Goal: Information Seeking & Learning: Learn about a topic

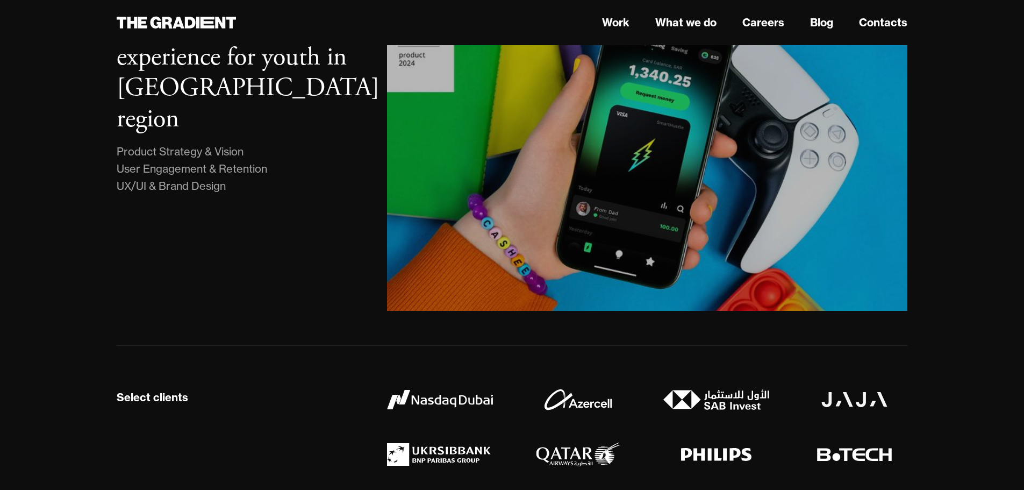
scroll to position [161, 0]
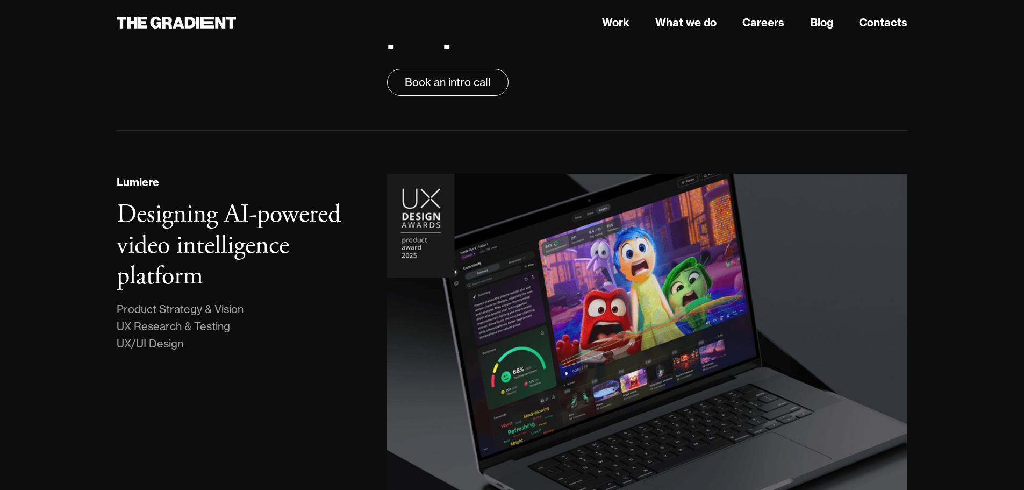
click at [691, 17] on link "What we do" at bounding box center [686, 23] width 61 height 16
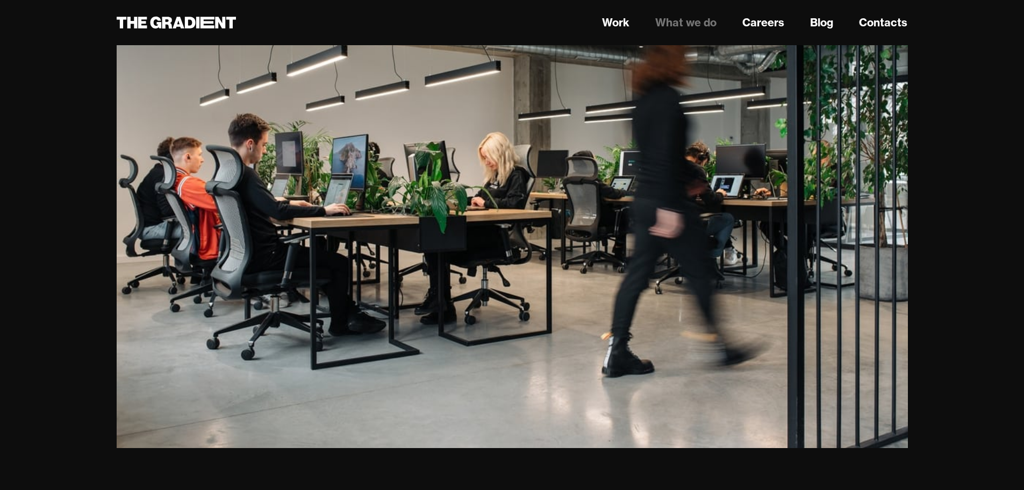
scroll to position [753, 0]
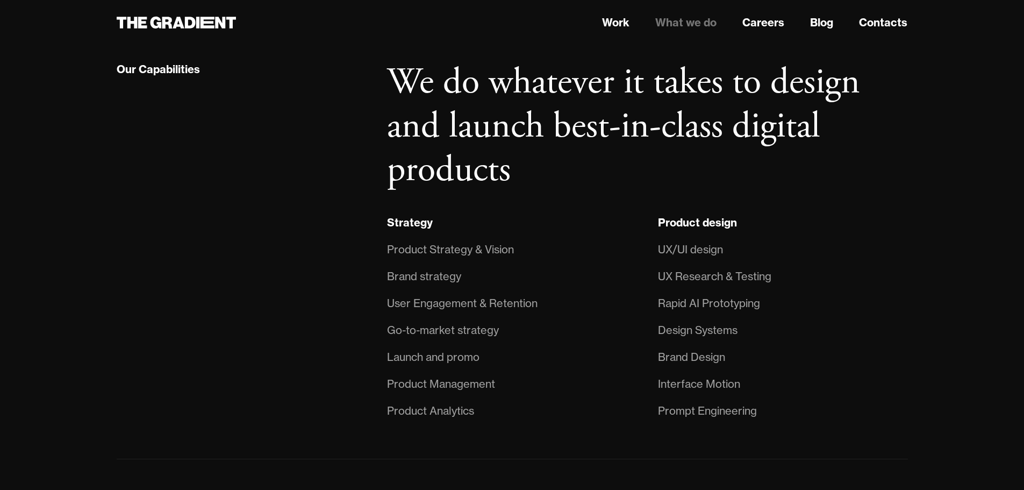
click at [861, 317] on li "Rapid AI Prototyping" at bounding box center [783, 303] width 250 height 27
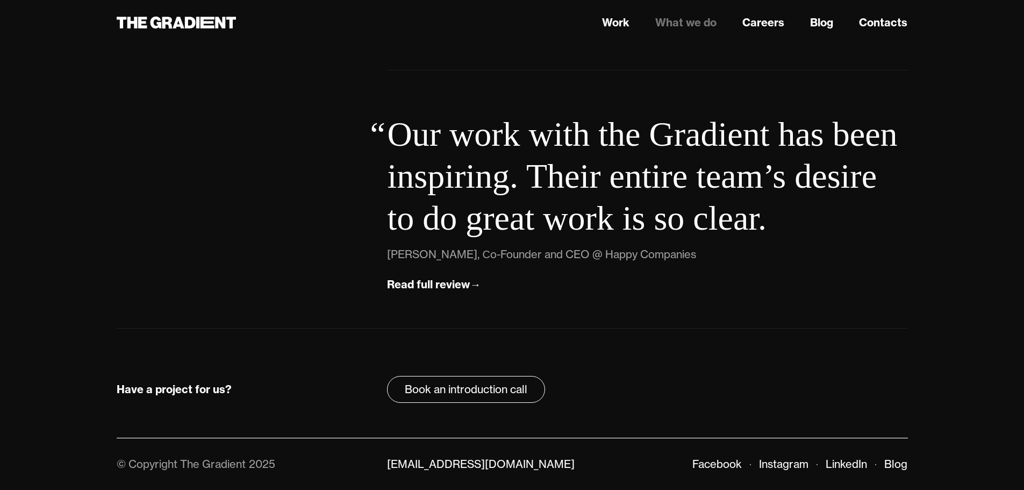
scroll to position [3990, 0]
click at [677, 20] on link "What we do" at bounding box center [686, 23] width 61 height 16
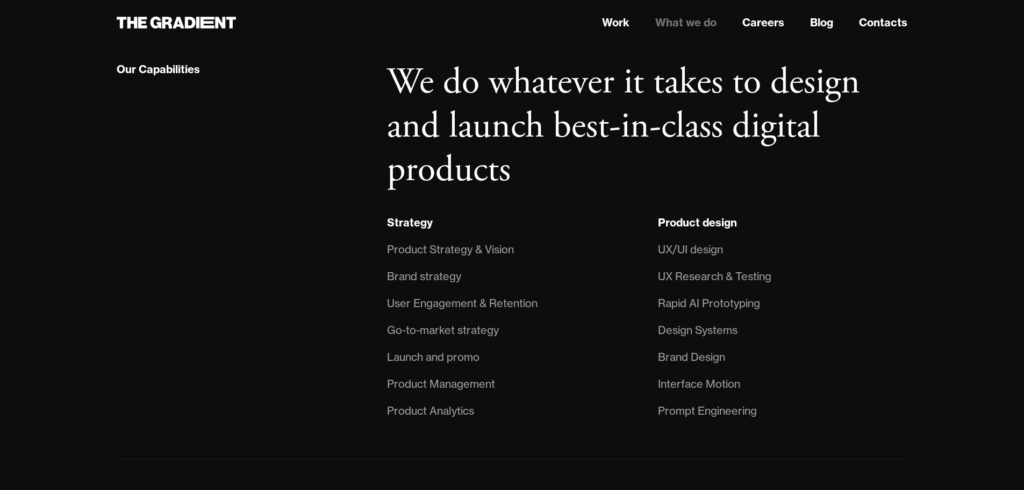
scroll to position [860, 0]
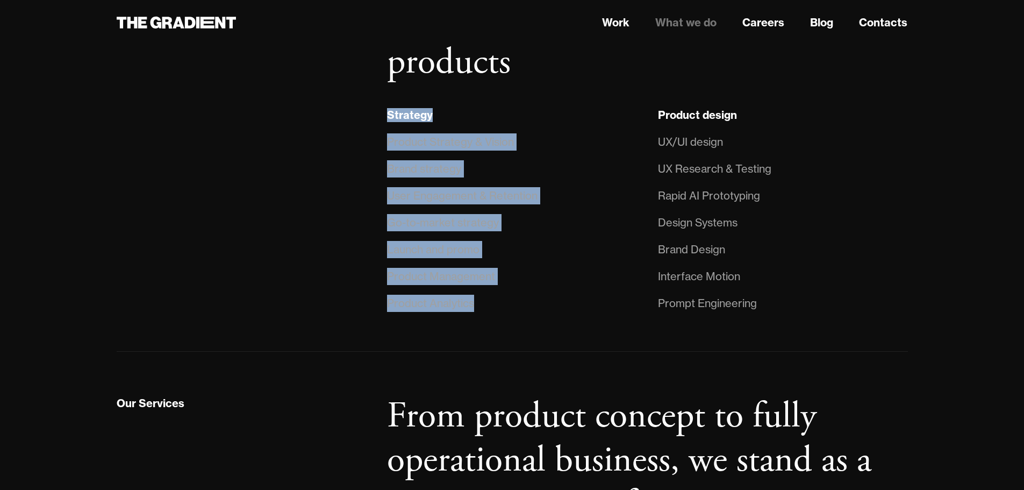
drag, startPoint x: 525, startPoint y: 331, endPoint x: 380, endPoint y: 147, distance: 234.8
click at [380, 147] on div "Strategy Product Strategy & Vision Brand strategy User Engagement & Retention G…" at bounding box center [511, 211] width 271 height 210
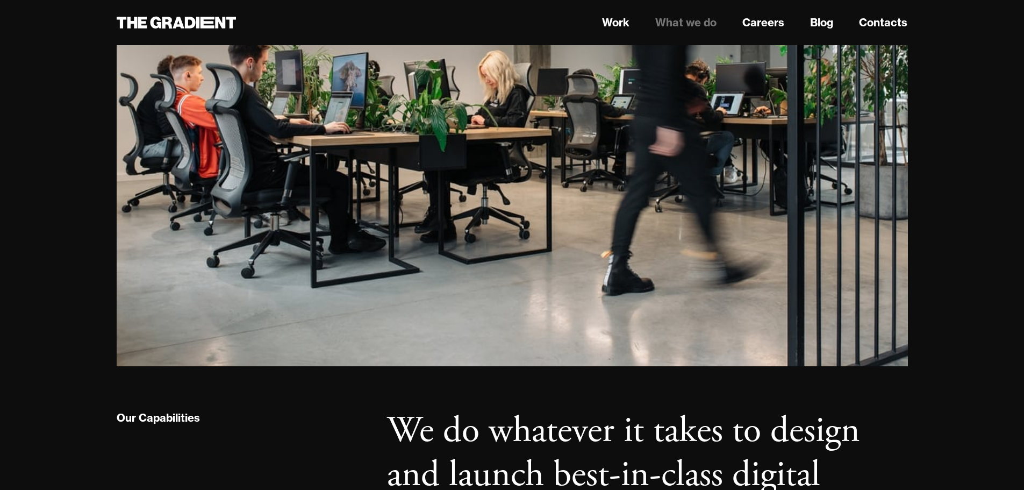
scroll to position [0, 0]
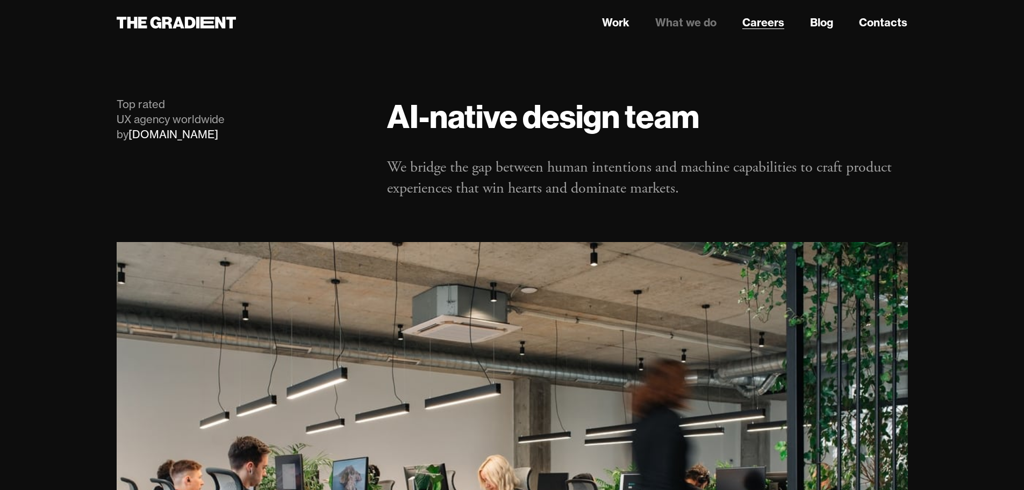
click at [776, 21] on link "Careers" at bounding box center [764, 23] width 42 height 16
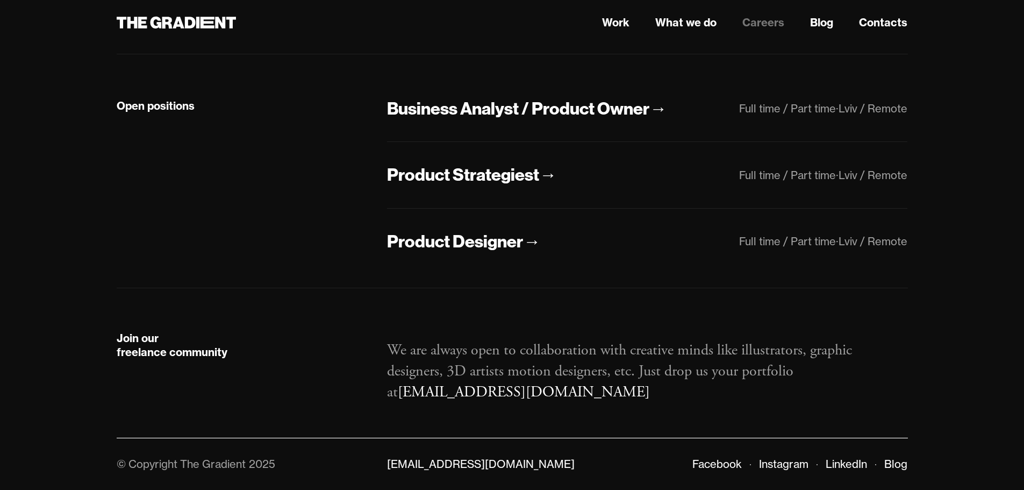
scroll to position [343, 0]
drag, startPoint x: 590, startPoint y: 388, endPoint x: 427, endPoint y: 385, distance: 163.5
click at [427, 385] on p "We are always open to collaboration with creative minds like illustrators, grap…" at bounding box center [647, 371] width 521 height 63
click at [157, 337] on strong "Join our freelance community" at bounding box center [172, 344] width 111 height 27
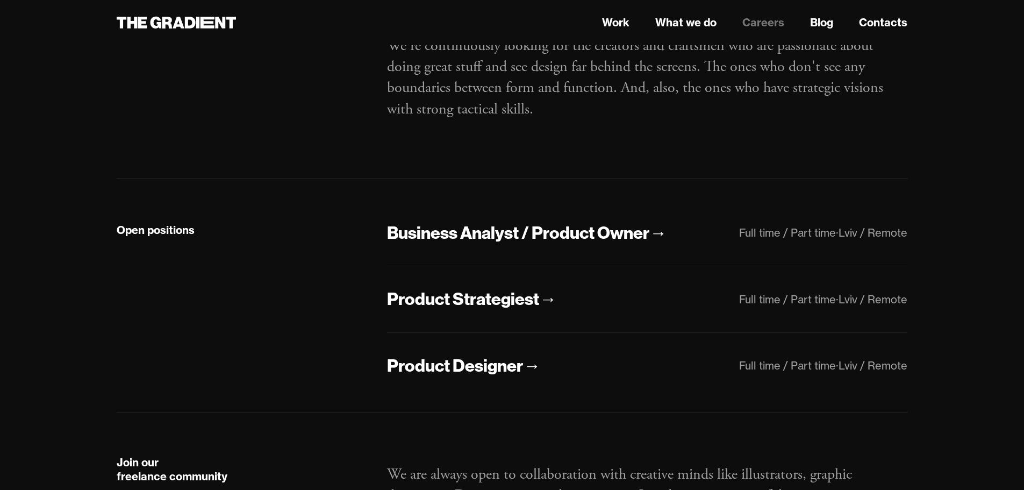
scroll to position [74, 0]
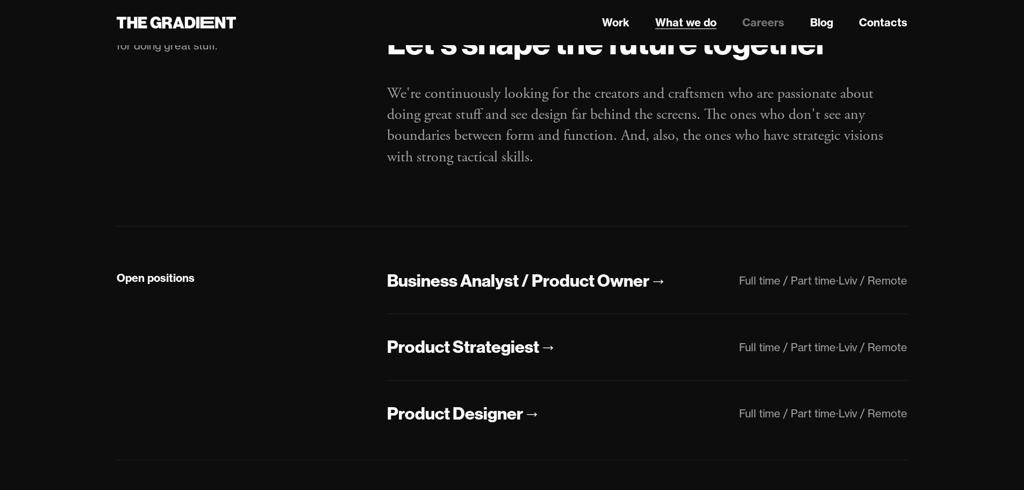
click at [699, 21] on link "What we do" at bounding box center [686, 23] width 61 height 16
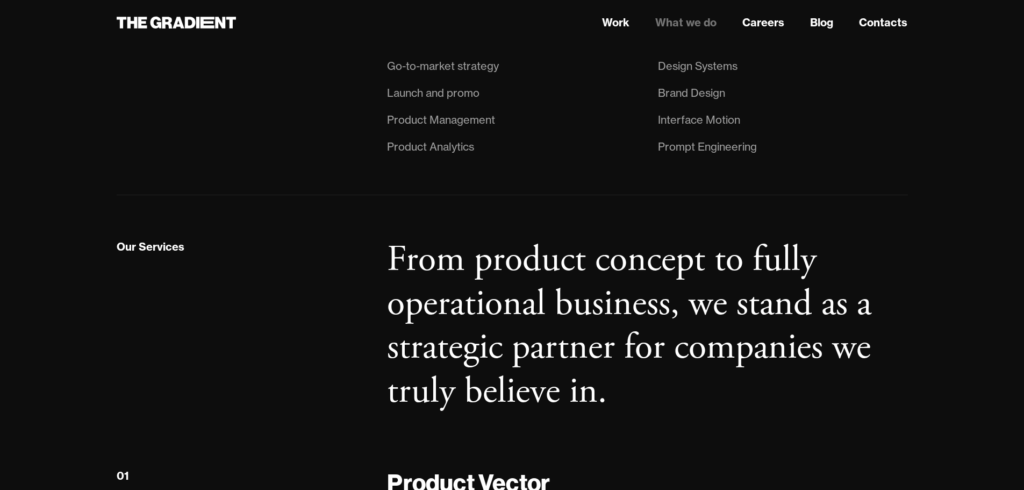
scroll to position [1020, 0]
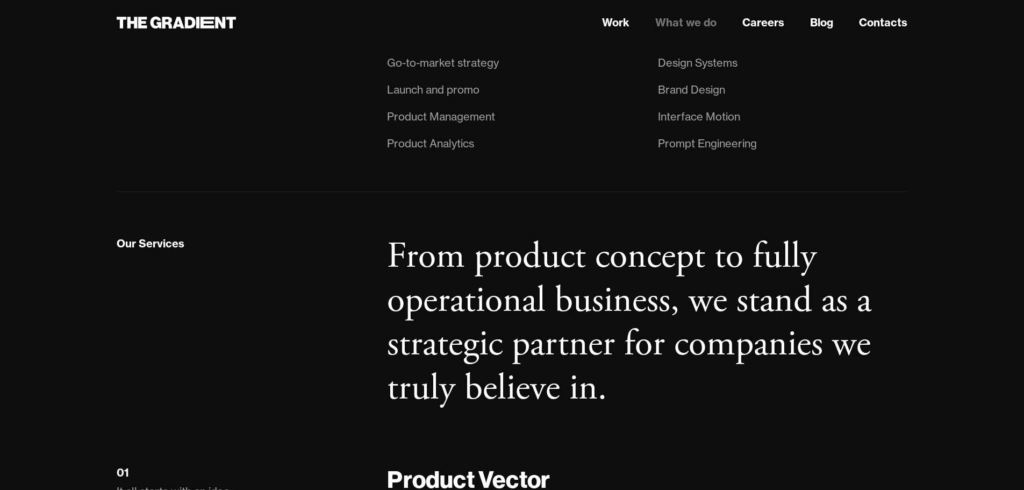
click at [439, 125] on div "Product Management" at bounding box center [441, 116] width 108 height 17
drag, startPoint x: 398, startPoint y: 163, endPoint x: 473, endPoint y: 162, distance: 74.8
click at [473, 152] on div "Product Analytics" at bounding box center [430, 143] width 87 height 17
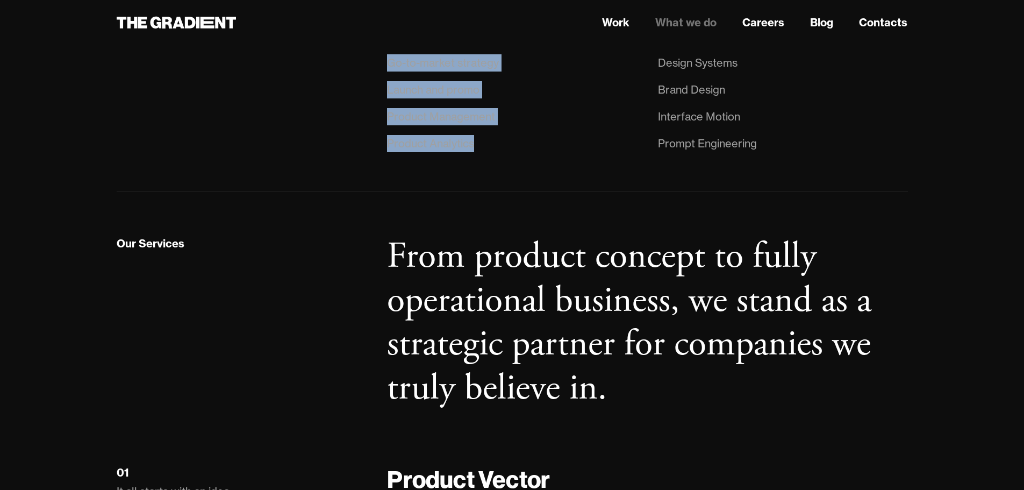
drag, startPoint x: 484, startPoint y: 169, endPoint x: 359, endPoint y: 168, distance: 124.8
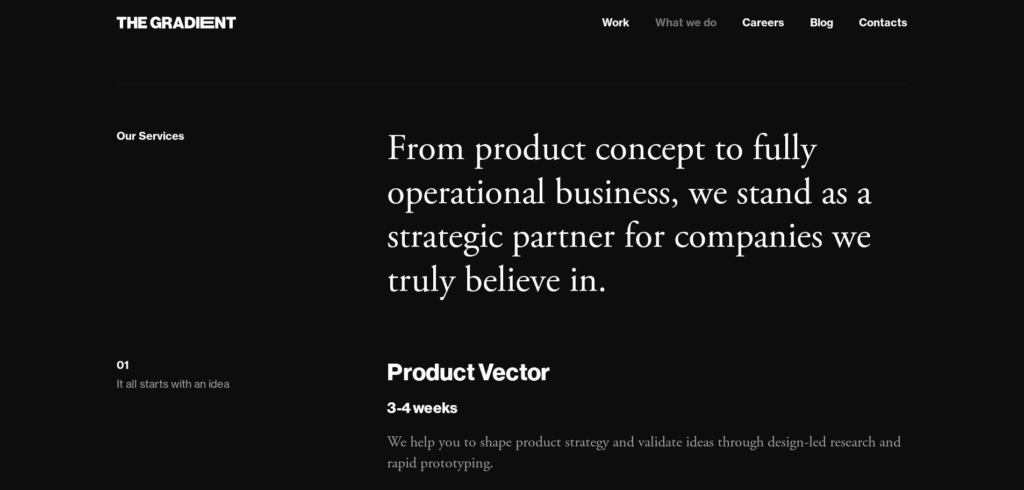
scroll to position [966, 0]
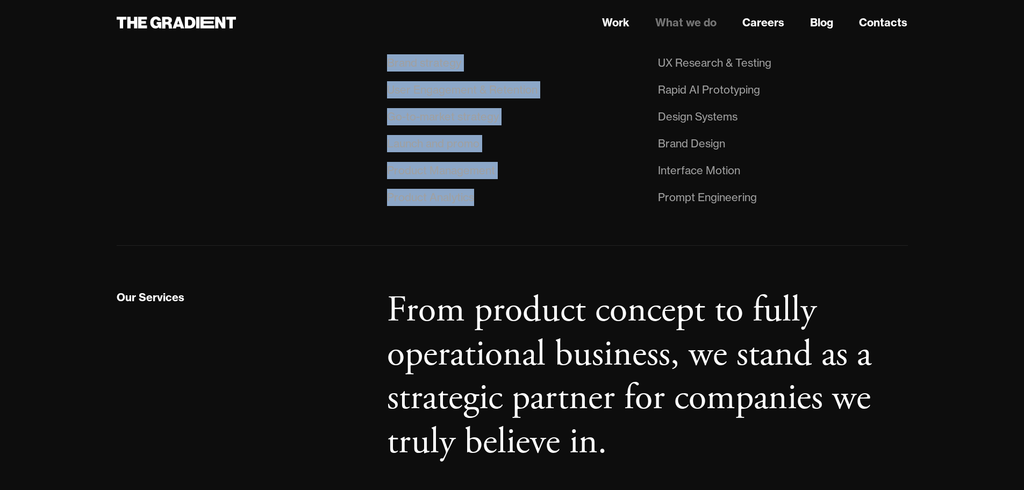
click at [528, 157] on li "Launch and promo" at bounding box center [512, 143] width 250 height 27
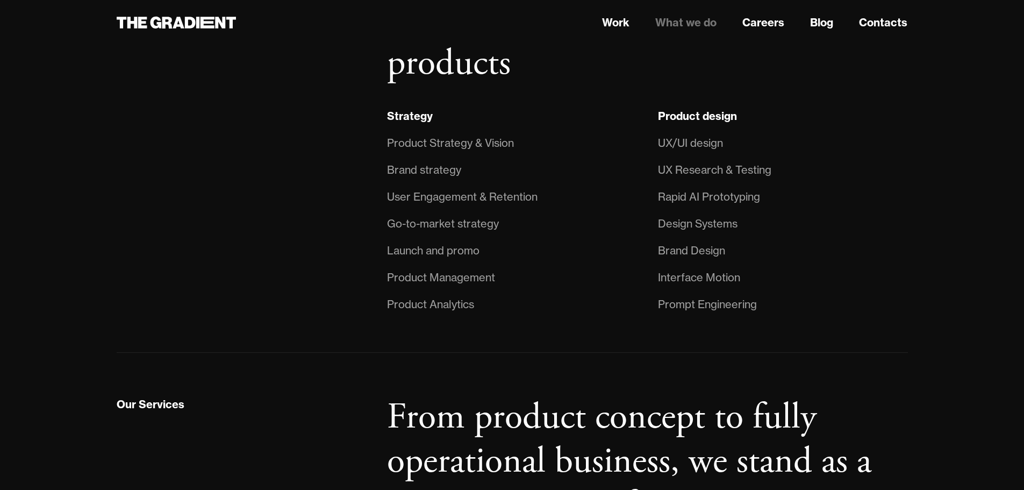
scroll to position [859, 0]
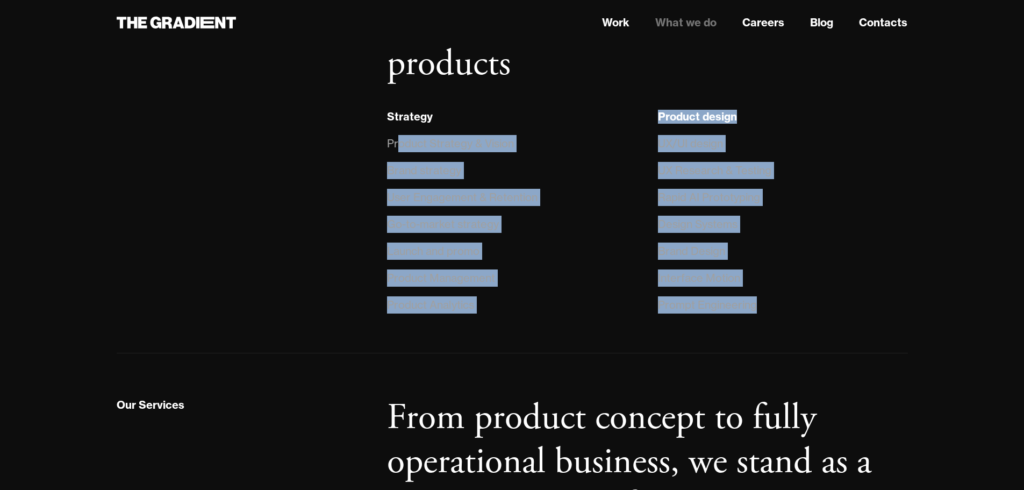
drag, startPoint x: 399, startPoint y: 163, endPoint x: 709, endPoint y: 355, distance: 365.1
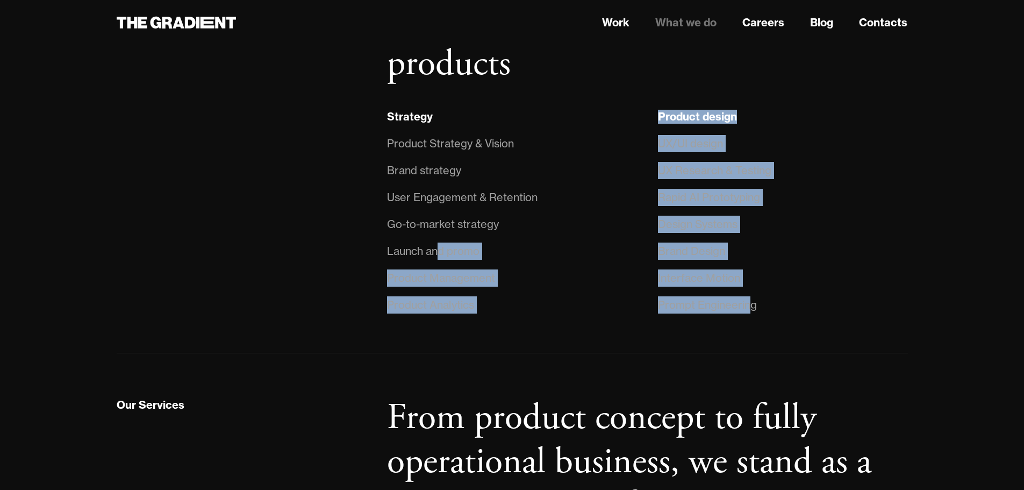
drag, startPoint x: 751, startPoint y: 334, endPoint x: 442, endPoint y: 268, distance: 316.1
click at [442, 268] on div "Strategy Product Strategy & Vision Brand strategy User Engagement & Retention G…" at bounding box center [647, 213] width 542 height 210
